Goal: Check status: Check status

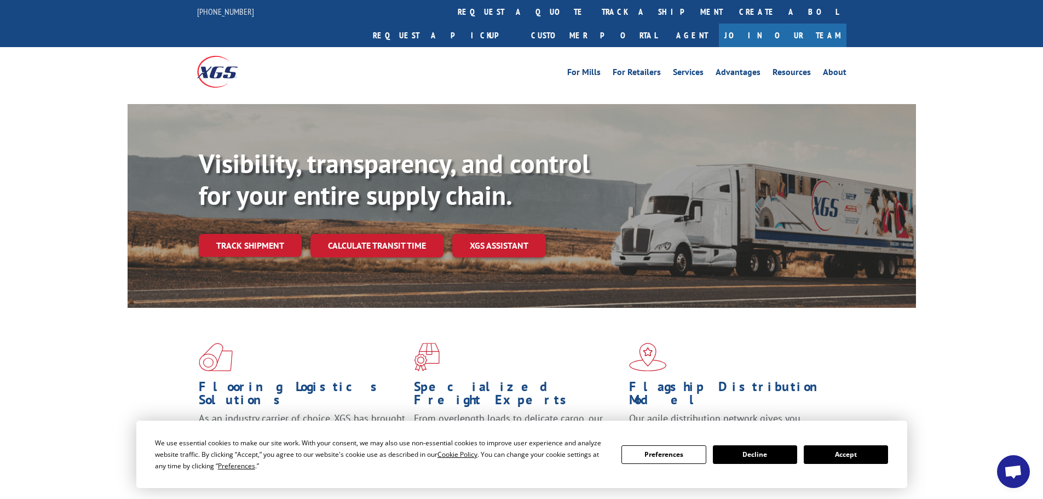
drag, startPoint x: 858, startPoint y: 451, endPoint x: 843, endPoint y: 428, distance: 27.3
click at [858, 451] on button "Accept" at bounding box center [846, 454] width 84 height 19
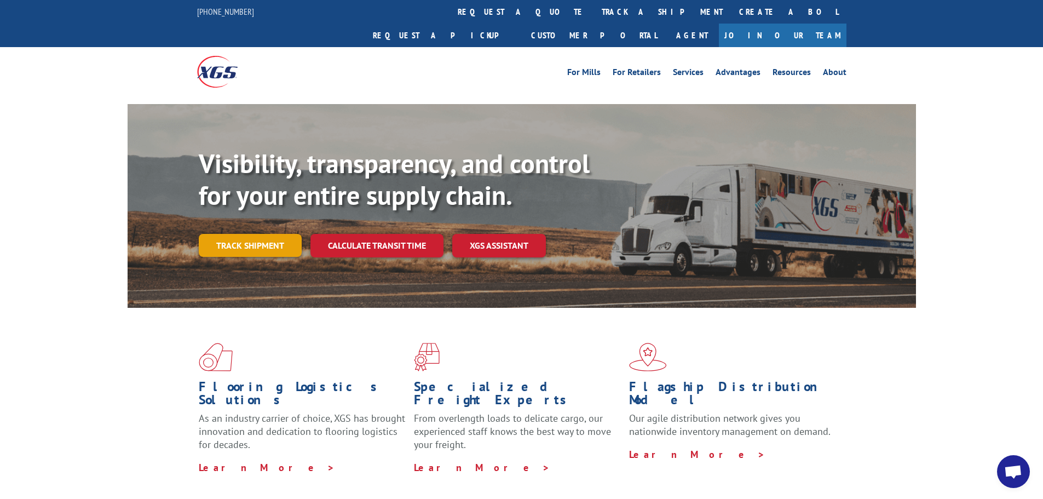
click at [277, 234] on link "Track shipment" at bounding box center [250, 245] width 103 height 23
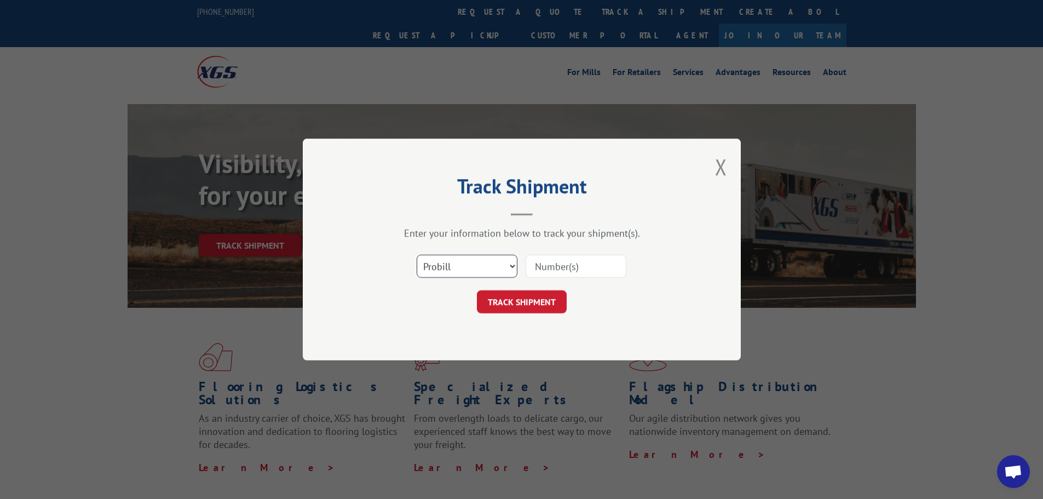
click at [464, 266] on select "Select category... Probill BOL PO" at bounding box center [467, 266] width 101 height 23
select select "bol"
click at [417, 255] on select "Select category... Probill BOL PO" at bounding box center [467, 266] width 101 height 23
click at [540, 263] on input at bounding box center [576, 266] width 101 height 23
paste input "5562578"
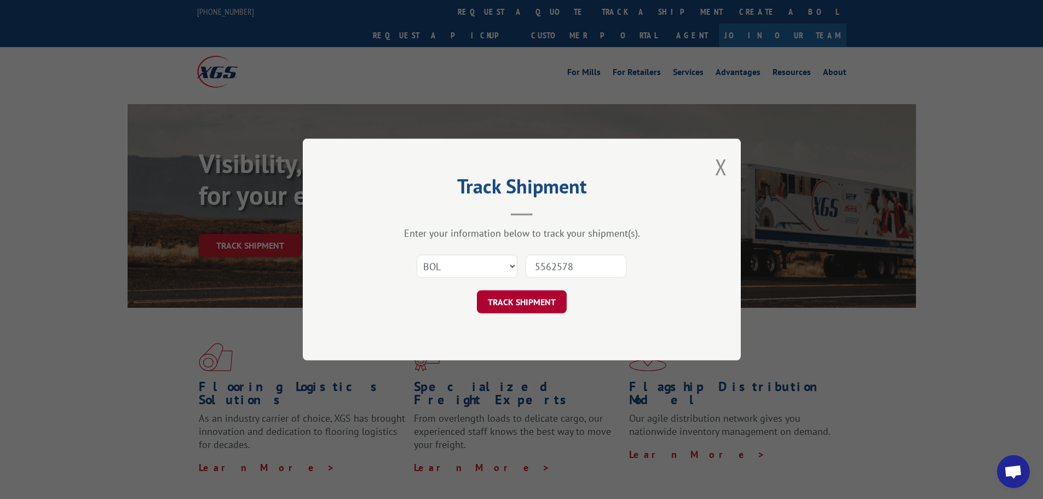
type input "5562578"
click at [533, 306] on button "TRACK SHIPMENT" at bounding box center [522, 301] width 90 height 23
